Goal: Information Seeking & Learning: Learn about a topic

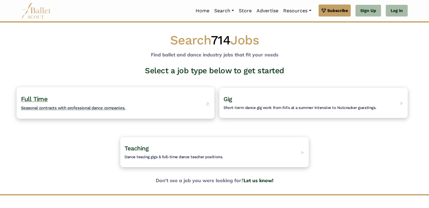
click at [37, 100] on span "Full Time" at bounding box center [34, 99] width 27 height 8
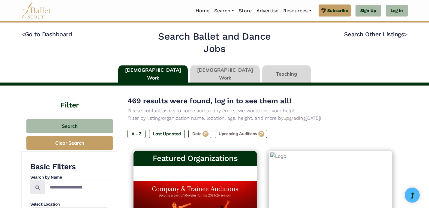
type input "******"
type input "*****"
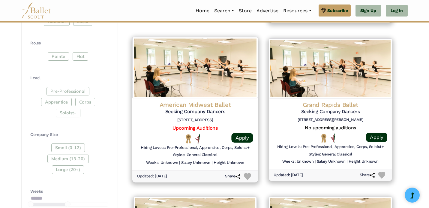
scroll to position [271, 0]
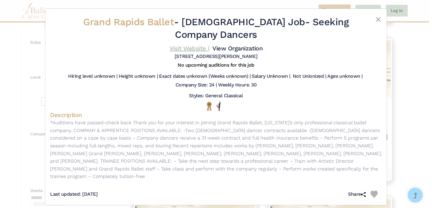
click at [178, 50] on link "Visit Website |" at bounding box center [190, 48] width 40 height 7
click at [380, 16] on button "Close" at bounding box center [378, 19] width 7 height 7
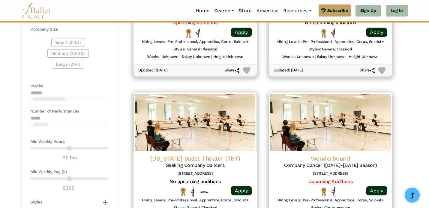
scroll to position [377, 0]
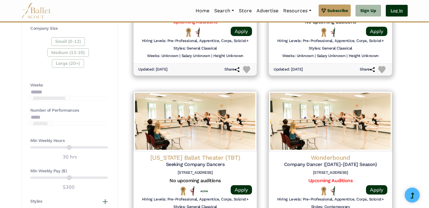
click at [396, 14] on link "Log In" at bounding box center [397, 11] width 22 height 12
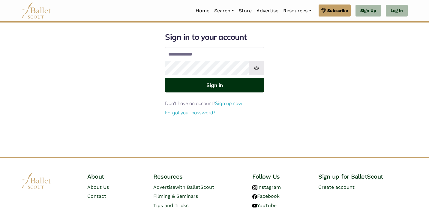
type input "**********"
click at [225, 85] on button "Sign in" at bounding box center [214, 85] width 99 height 15
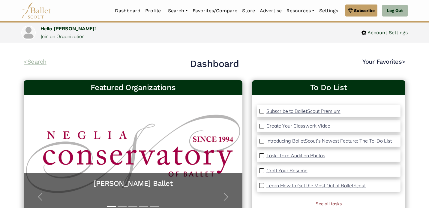
click at [37, 62] on link "< Search" at bounding box center [35, 61] width 23 height 7
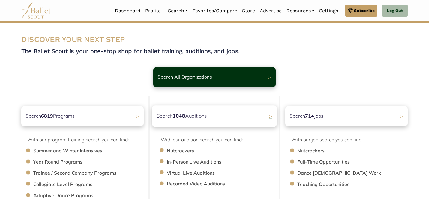
click at [187, 118] on p "Search 1048 Auditions" at bounding box center [182, 116] width 50 height 8
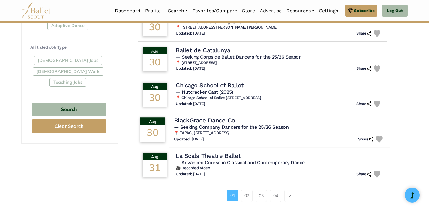
scroll to position [339, 0]
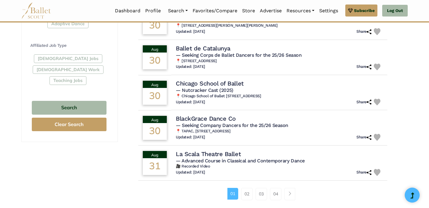
click at [94, 54] on div "[DEMOGRAPHIC_DATA] Jobs [DEMOGRAPHIC_DATA] Work Teaching Jobs" at bounding box center [69, 70] width 78 height 33
click at [86, 54] on div "[DEMOGRAPHIC_DATA] Jobs [DEMOGRAPHIC_DATA] Work Teaching Jobs" at bounding box center [69, 70] width 78 height 33
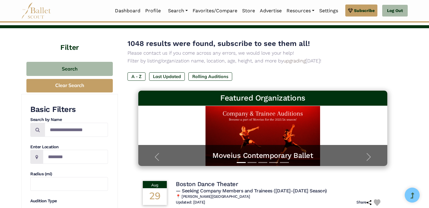
scroll to position [0, 0]
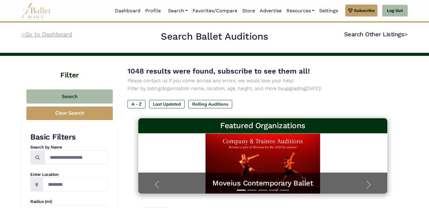
click at [53, 37] on link "< Go to Dashboard" at bounding box center [46, 34] width 51 height 7
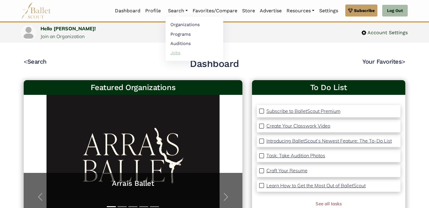
click at [175, 53] on link "Jobs" at bounding box center [195, 52] width 58 height 9
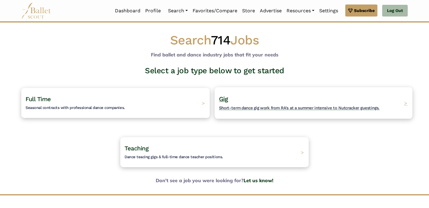
click at [235, 105] on h4 "Gig Short-term dance gig work from RA's at a summer intensive to Nutcracker gue…" at bounding box center [299, 103] width 161 height 17
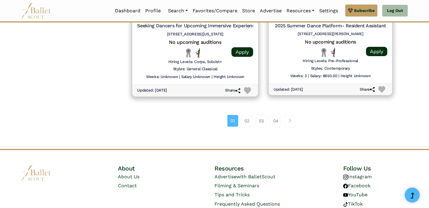
scroll to position [833, 0]
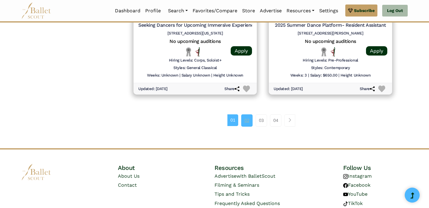
click at [247, 121] on link "02" at bounding box center [246, 120] width 11 height 12
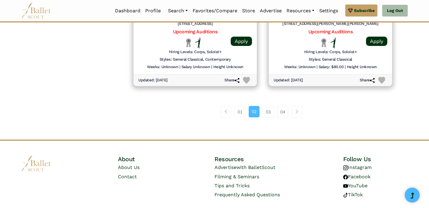
scroll to position [843, 0]
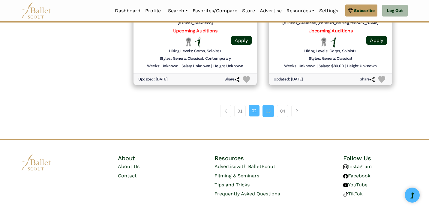
click at [269, 113] on link "03" at bounding box center [268, 111] width 11 height 12
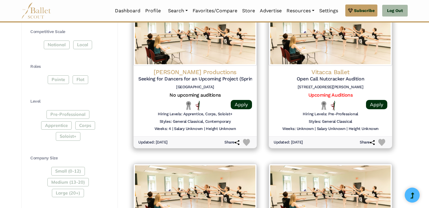
scroll to position [302, 0]
